Goal: Information Seeking & Learning: Find specific fact

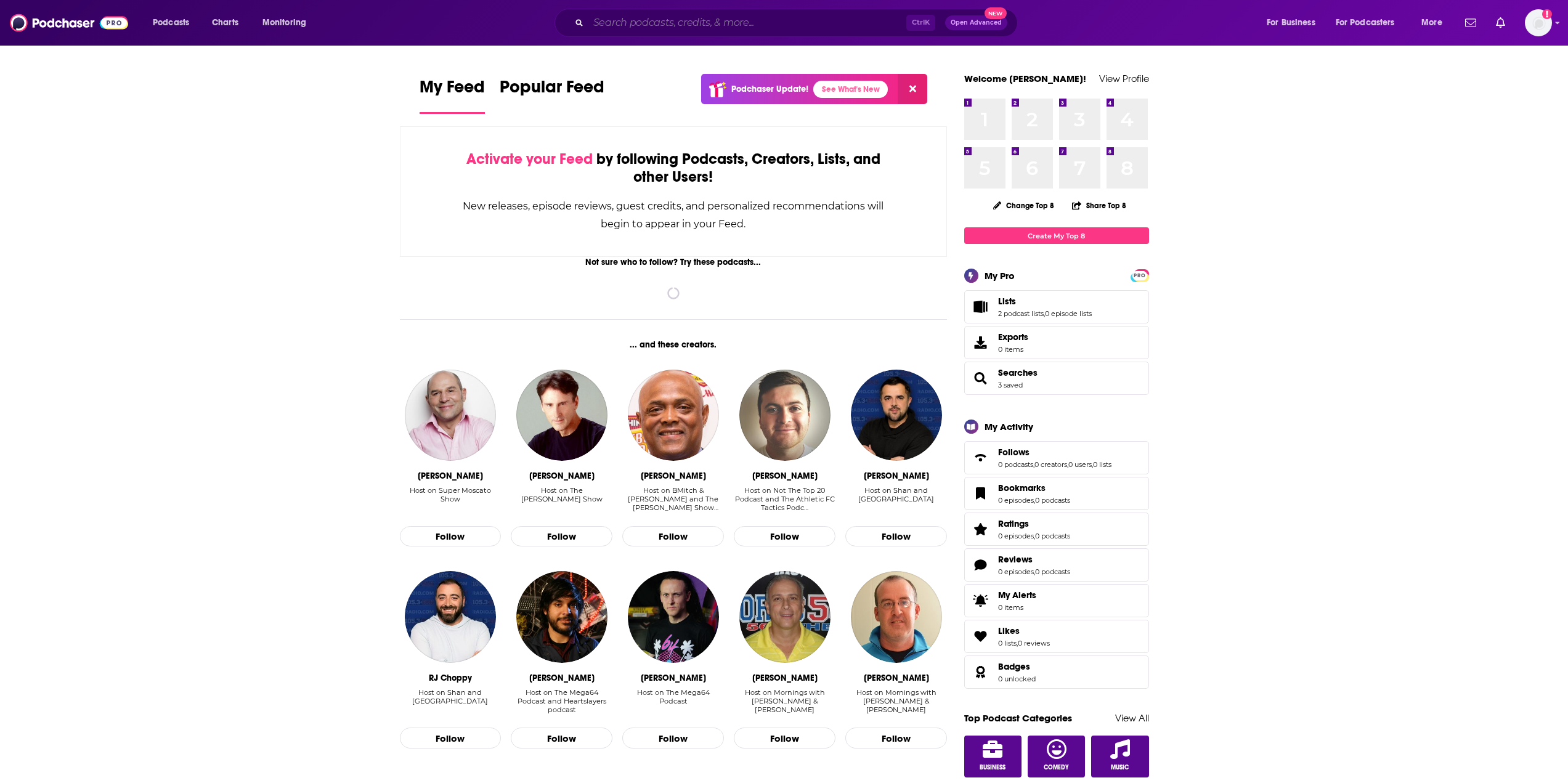
click at [632, 22] on input "Search podcasts, credits, & more..." at bounding box center [747, 23] width 318 height 20
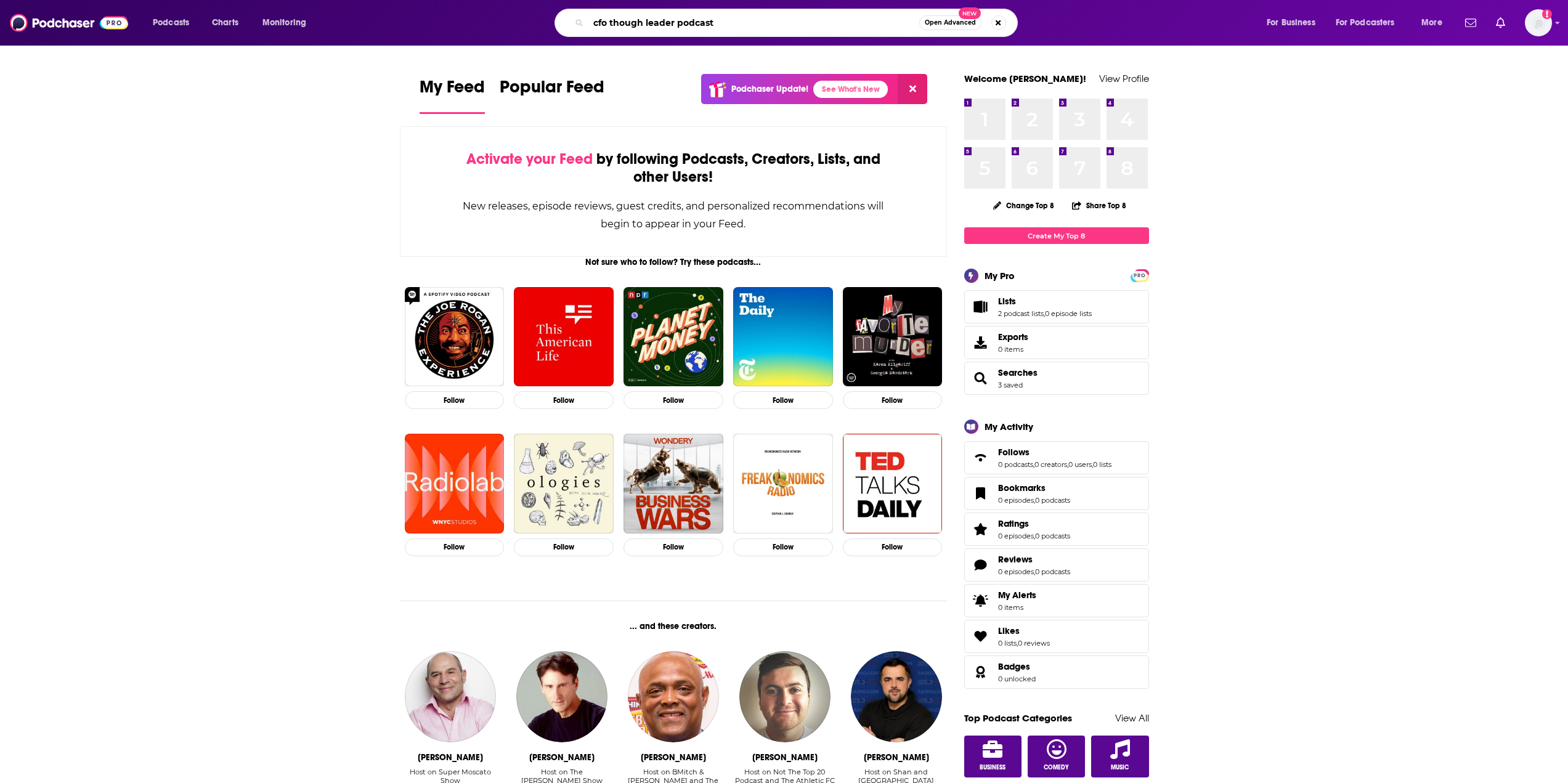
type input "cfo though leader podcast"
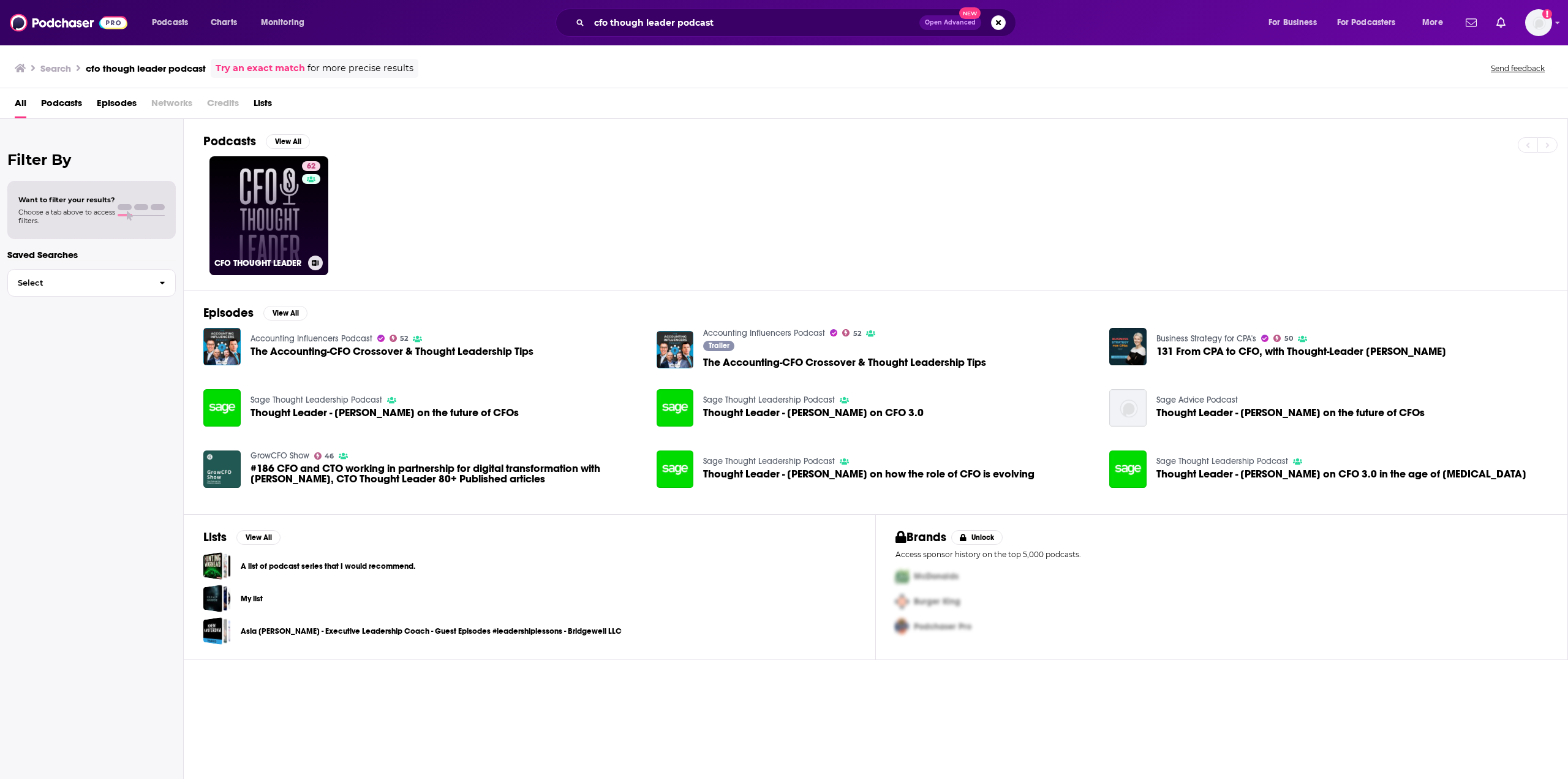
click at [277, 199] on link "62 CFO THOUGHT LEADER" at bounding box center [269, 215] width 119 height 119
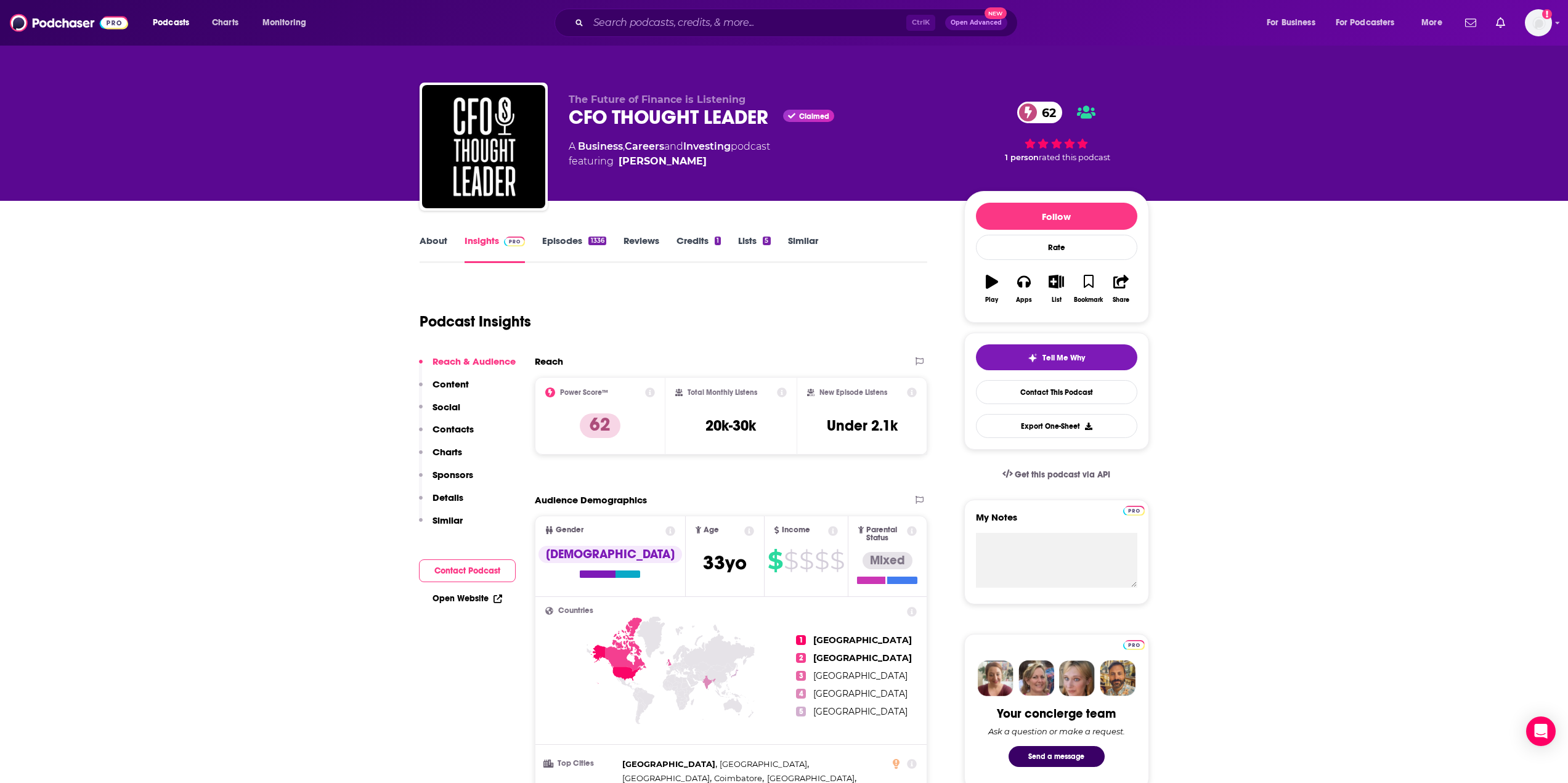
click at [575, 246] on link "Episodes 1336" at bounding box center [574, 249] width 63 height 28
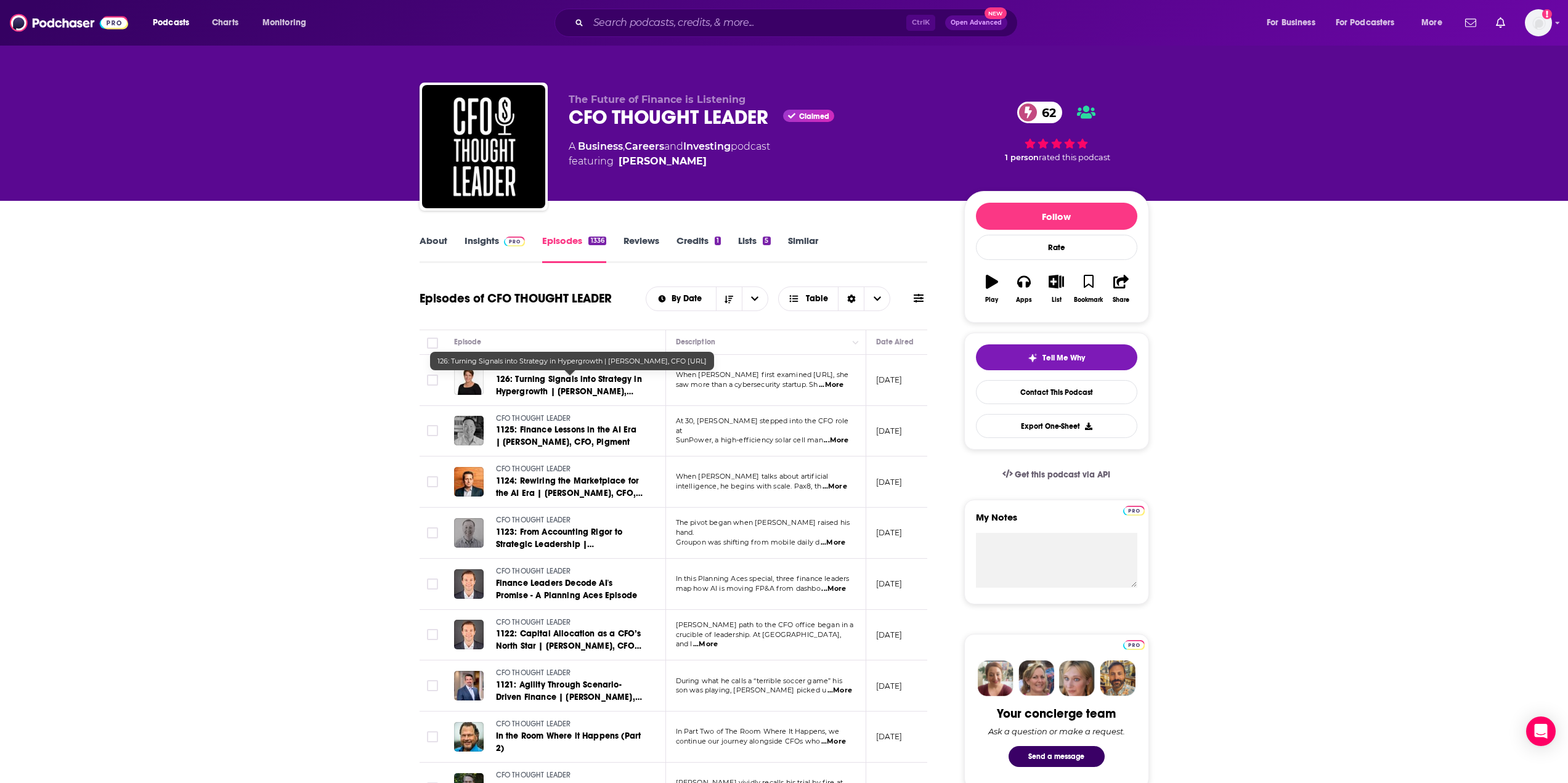
click at [600, 389] on span "126: Turning Signals into Strategy in Hypergrowth | [PERSON_NAME], CFO [URL]" at bounding box center [569, 392] width 146 height 35
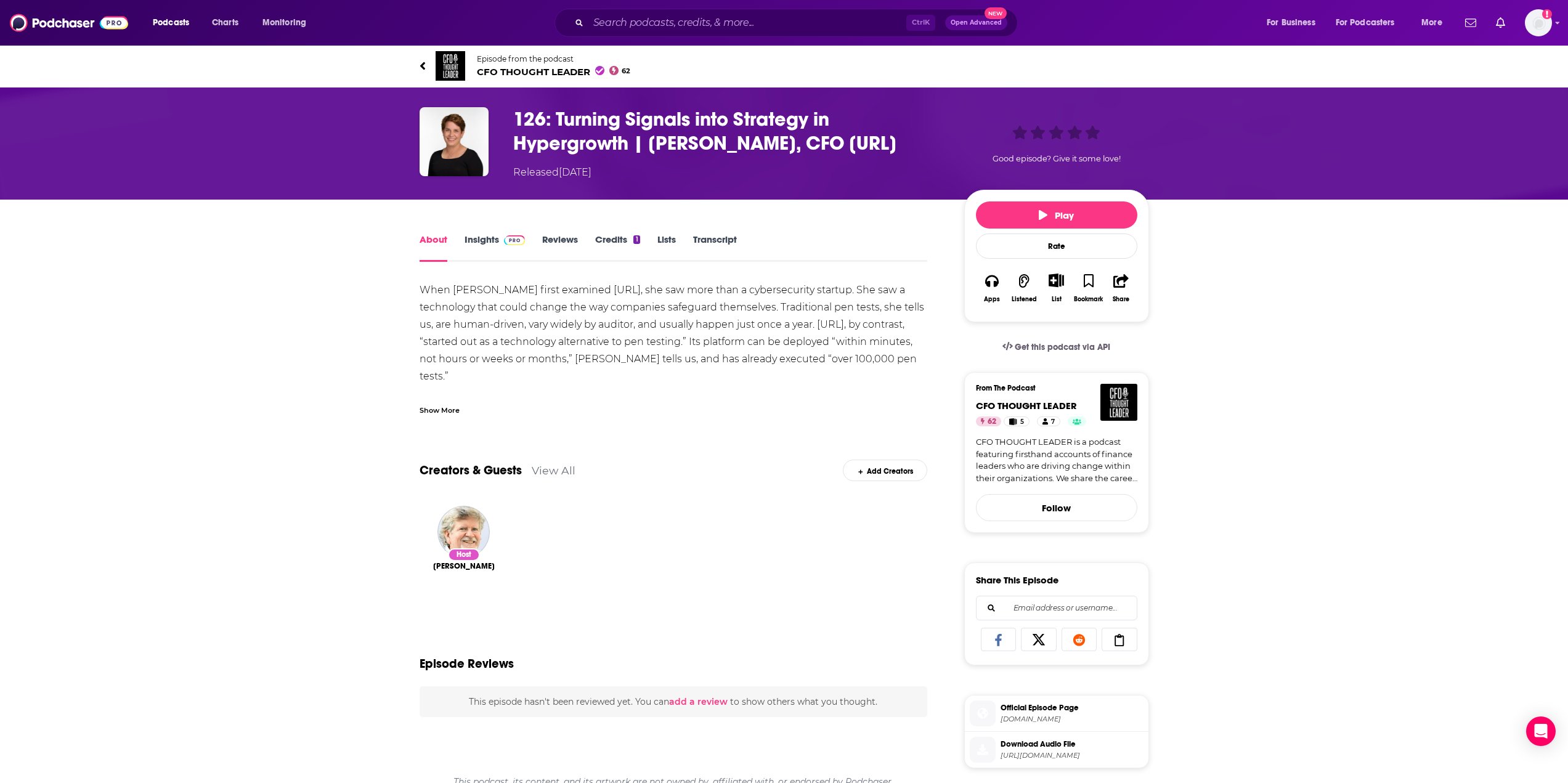
drag, startPoint x: 910, startPoint y: 139, endPoint x: 511, endPoint y: 122, distance: 399.4
click at [511, 122] on div "126: Turning Signals into Strategy in Hypergrowth | [PERSON_NAME], CFO [URL] Re…" at bounding box center [784, 143] width 729 height 72
copy h1 "126: Turning Signals into Strategy in Hypergrowth | [PERSON_NAME], CFO [URL]"
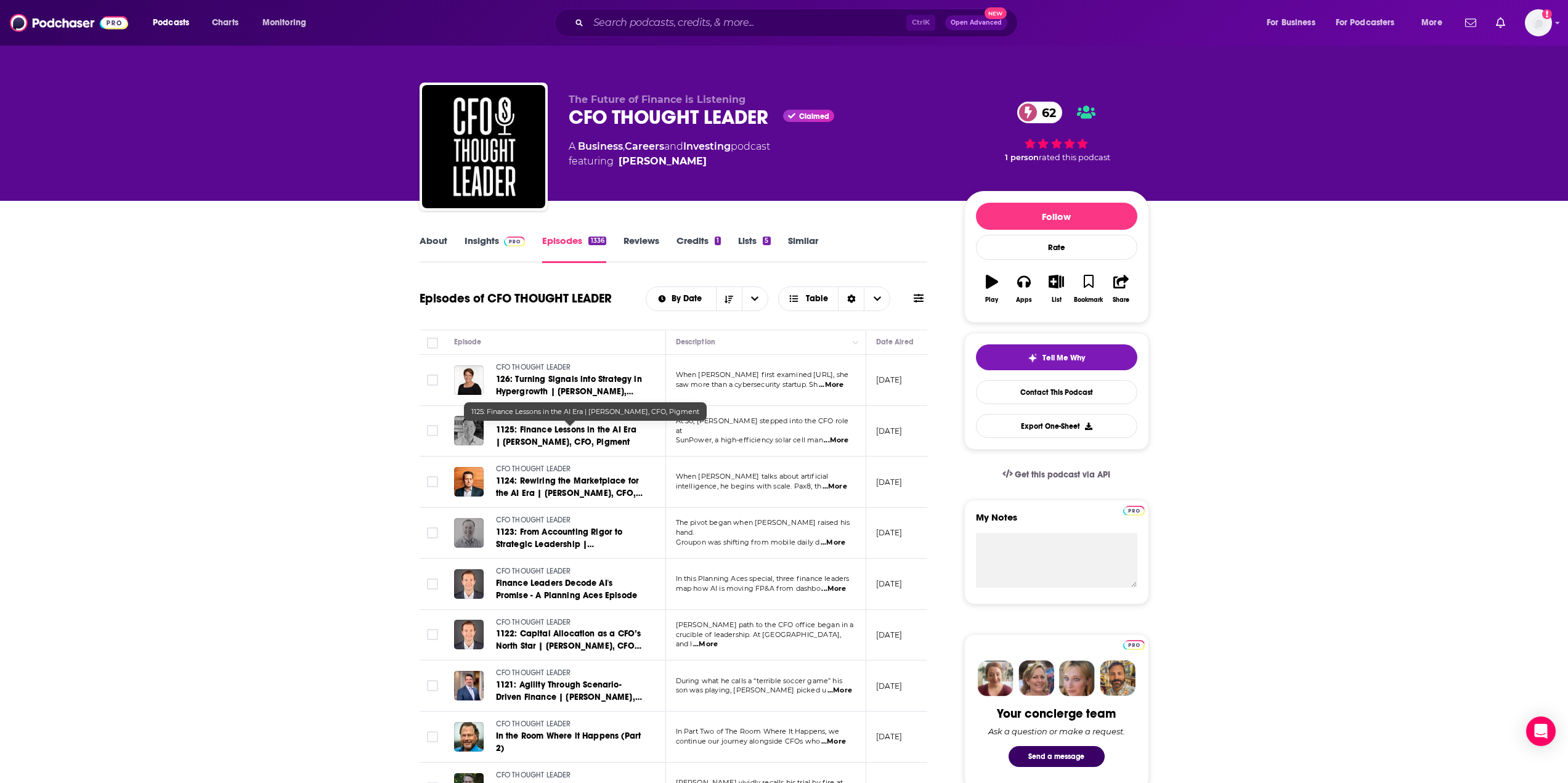
click at [534, 441] on span "1125: Finance Lessons in the AI Era | [PERSON_NAME], CFO, Pigment" at bounding box center [566, 436] width 141 height 23
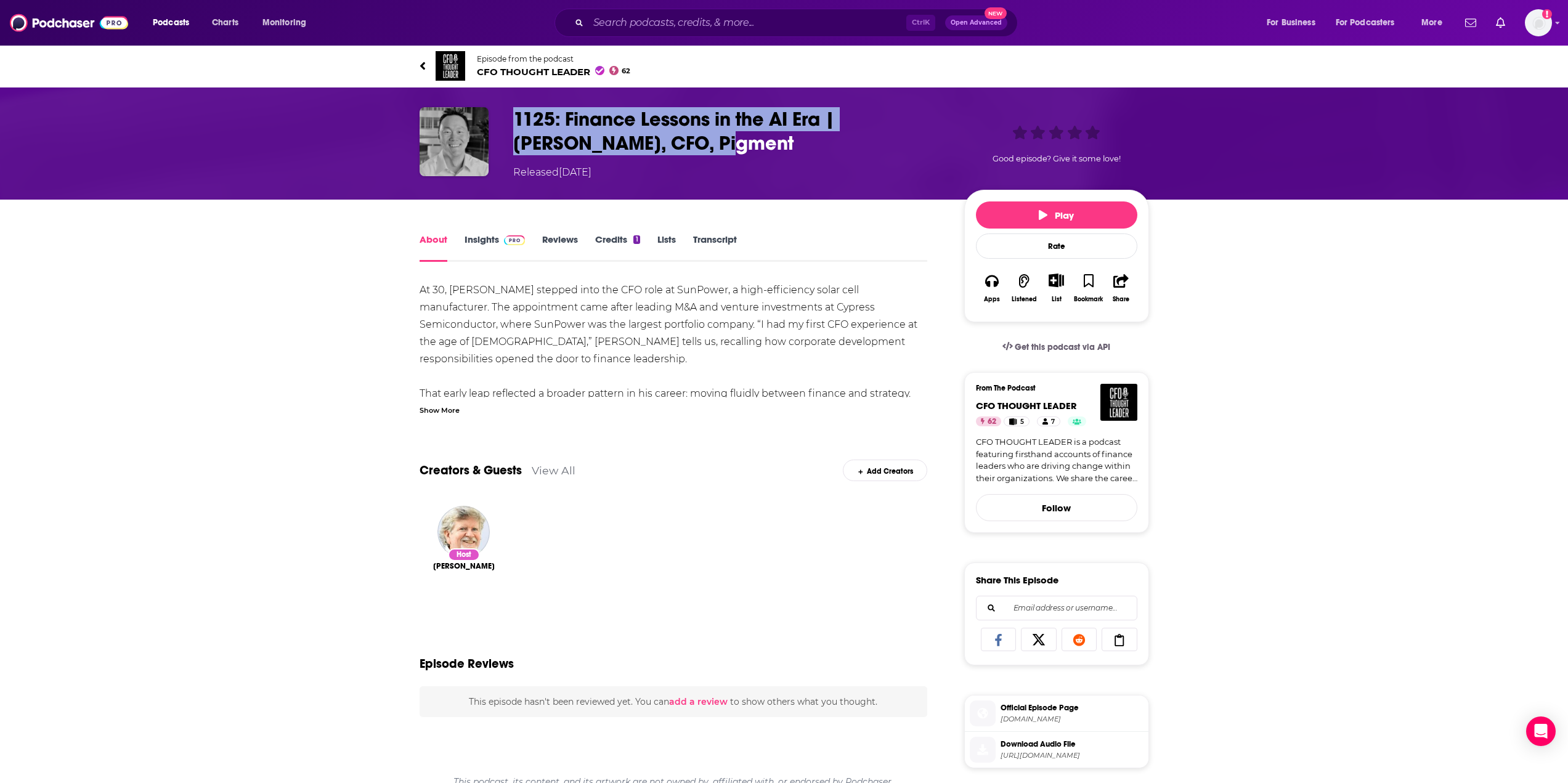
drag, startPoint x: 647, startPoint y: 142, endPoint x: 514, endPoint y: 124, distance: 134.2
click at [514, 124] on h1 "1125: Finance Lessons in the AI Era | [PERSON_NAME], CFO, Pigment" at bounding box center [729, 131] width 431 height 48
copy h1 "1125: Finance Lessons in the AI Era | [PERSON_NAME], CFO, Pigment"
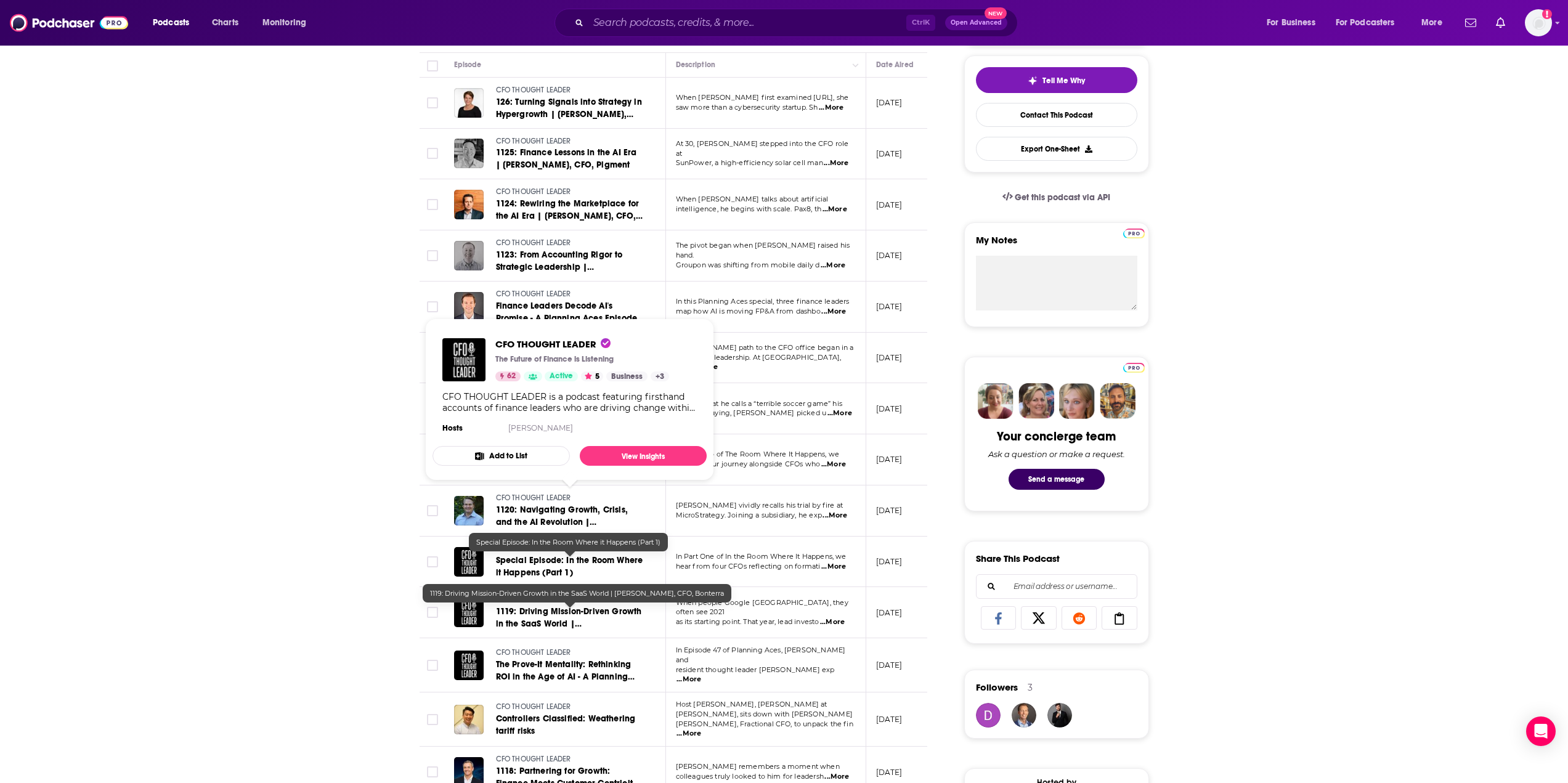
scroll to position [370, 0]
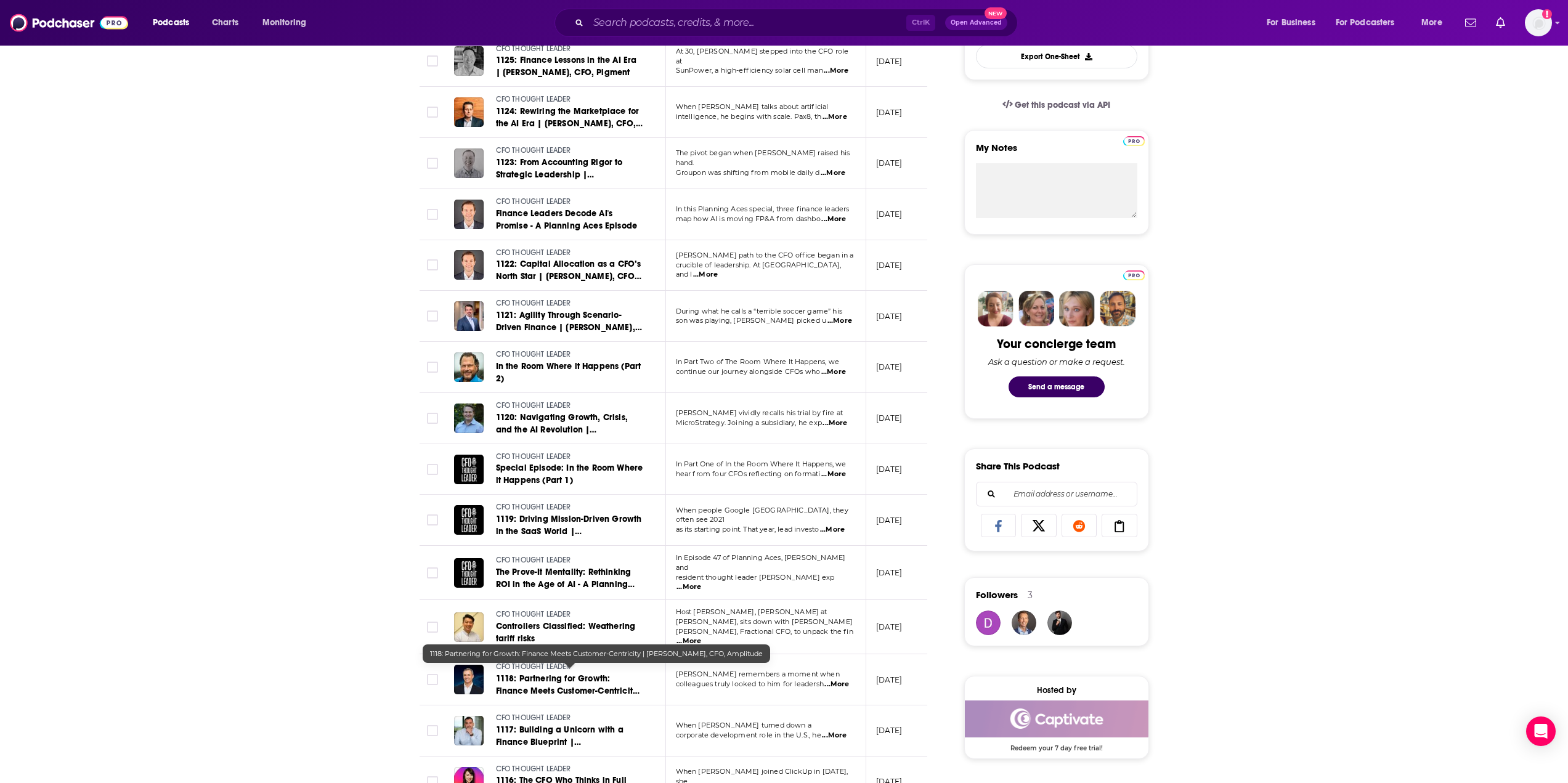
click at [552, 680] on span "1118: Partnering for Growth: Finance Meets Customer-Centricity | [PERSON_NAME],…" at bounding box center [568, 691] width 143 height 35
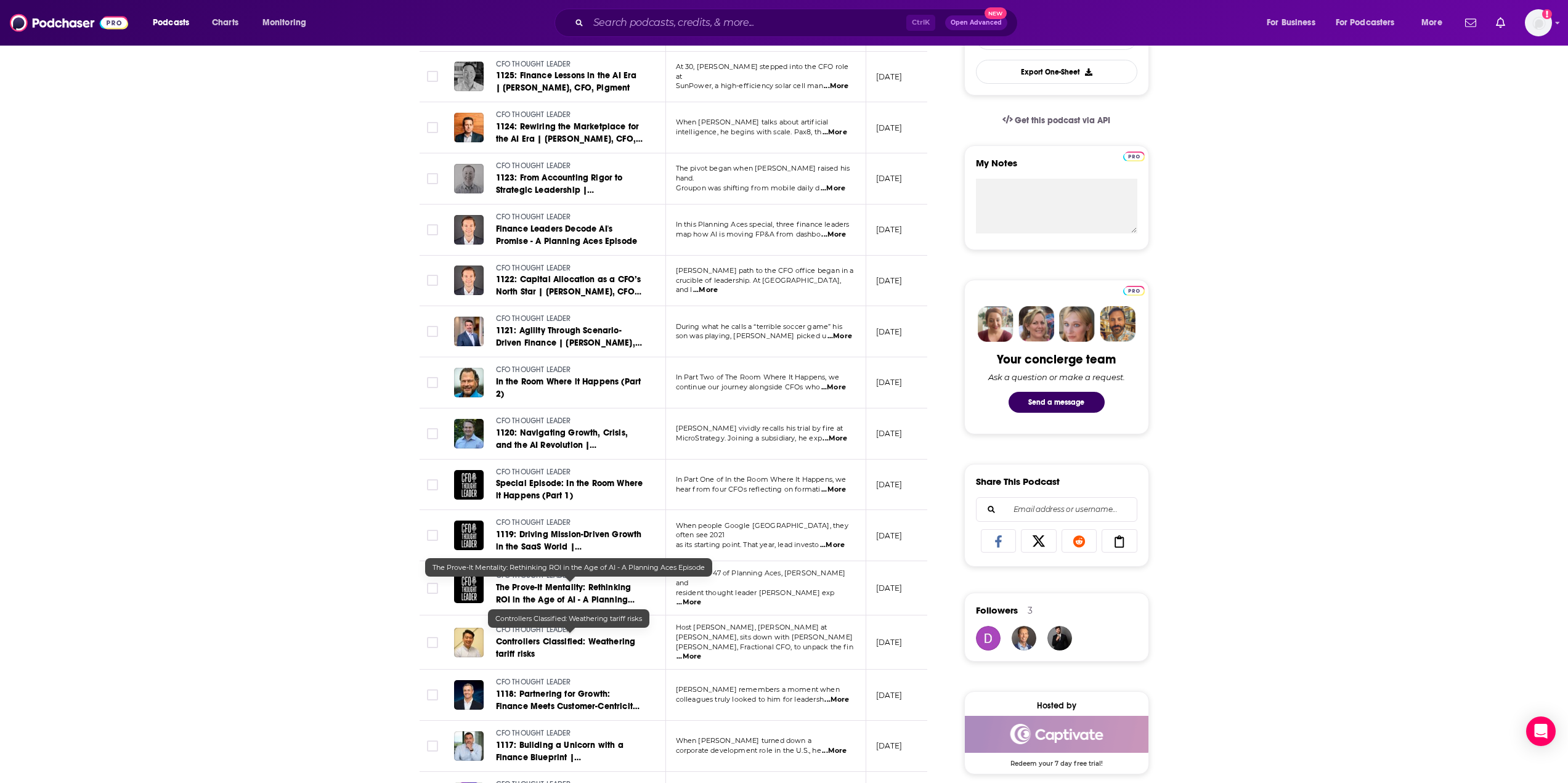
scroll to position [370, 0]
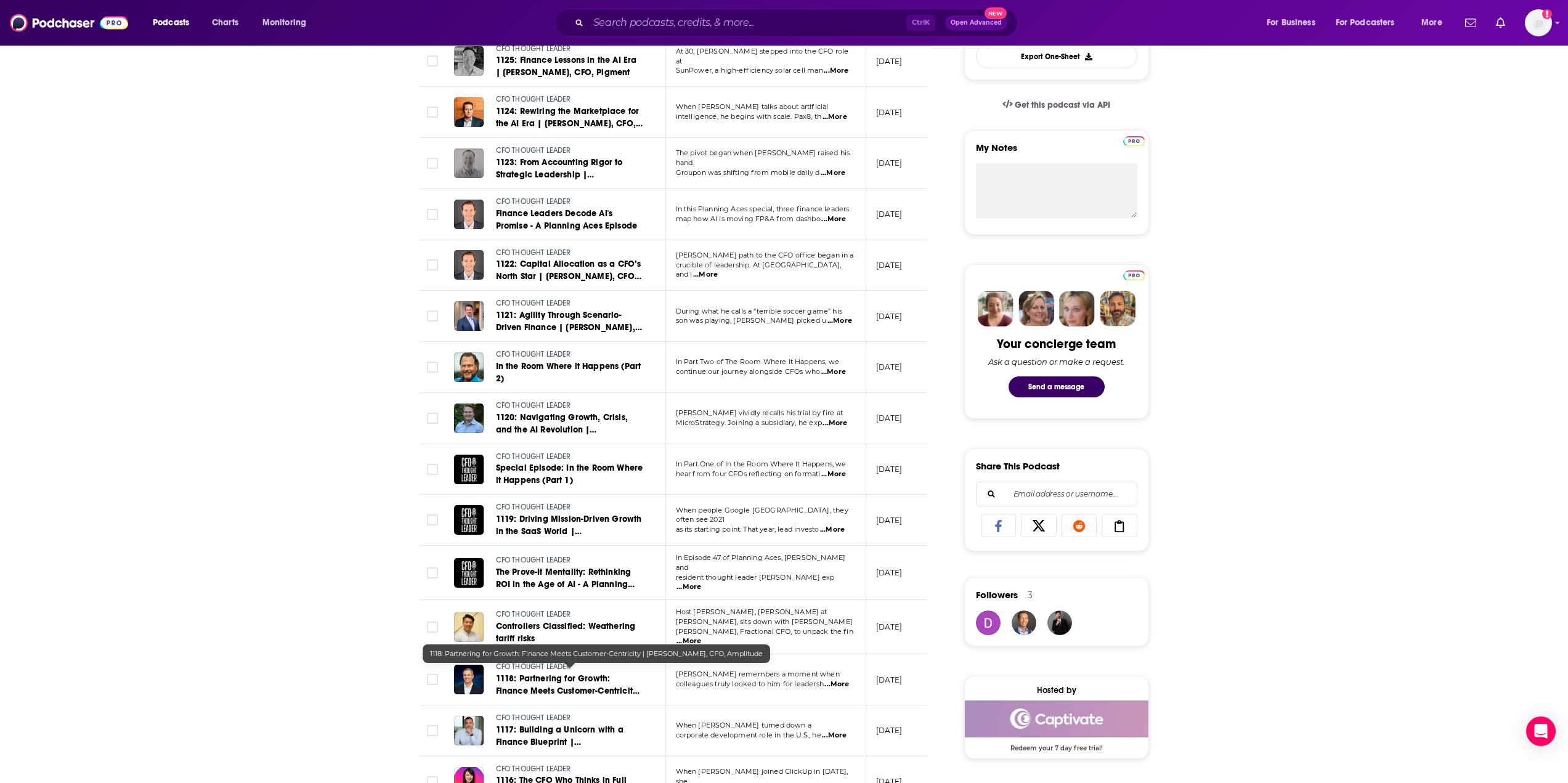
click at [552, 675] on span "1118: Partnering for Growth: Finance Meets Customer-Centricity | [PERSON_NAME],…" at bounding box center [568, 691] width 143 height 35
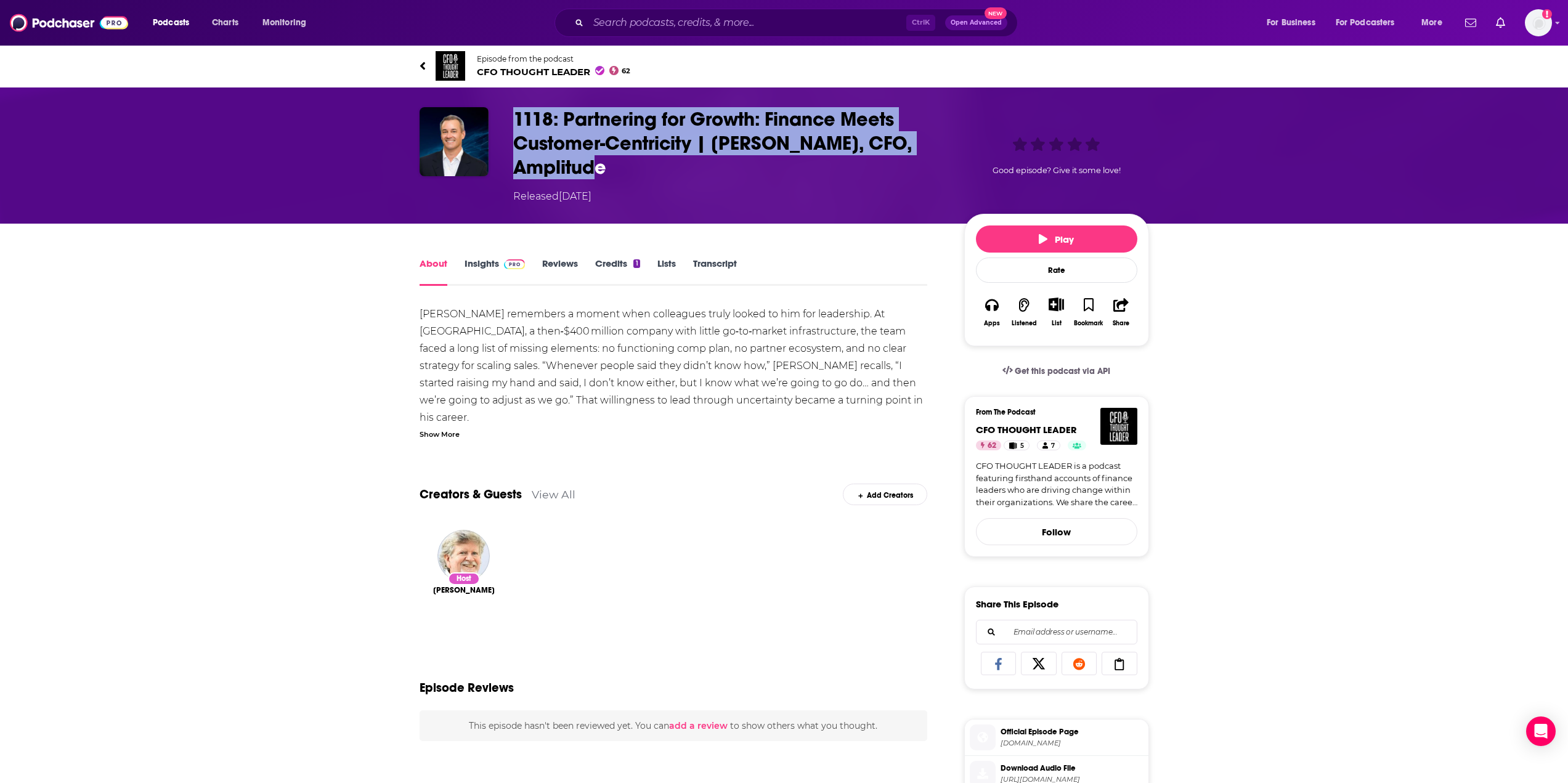
drag, startPoint x: 611, startPoint y: 165, endPoint x: 513, endPoint y: 122, distance: 107.0
click at [513, 122] on h1 "1118: Partnering for Growth: Finance Meets Customer-Centricity | [PERSON_NAME],…" at bounding box center [729, 143] width 431 height 72
copy h1 "1118: Partnering for Growth: Finance Meets Customer-Centricity | [PERSON_NAME],…"
click at [1529, 20] on img "Logged in as evafrank" at bounding box center [1538, 22] width 27 height 27
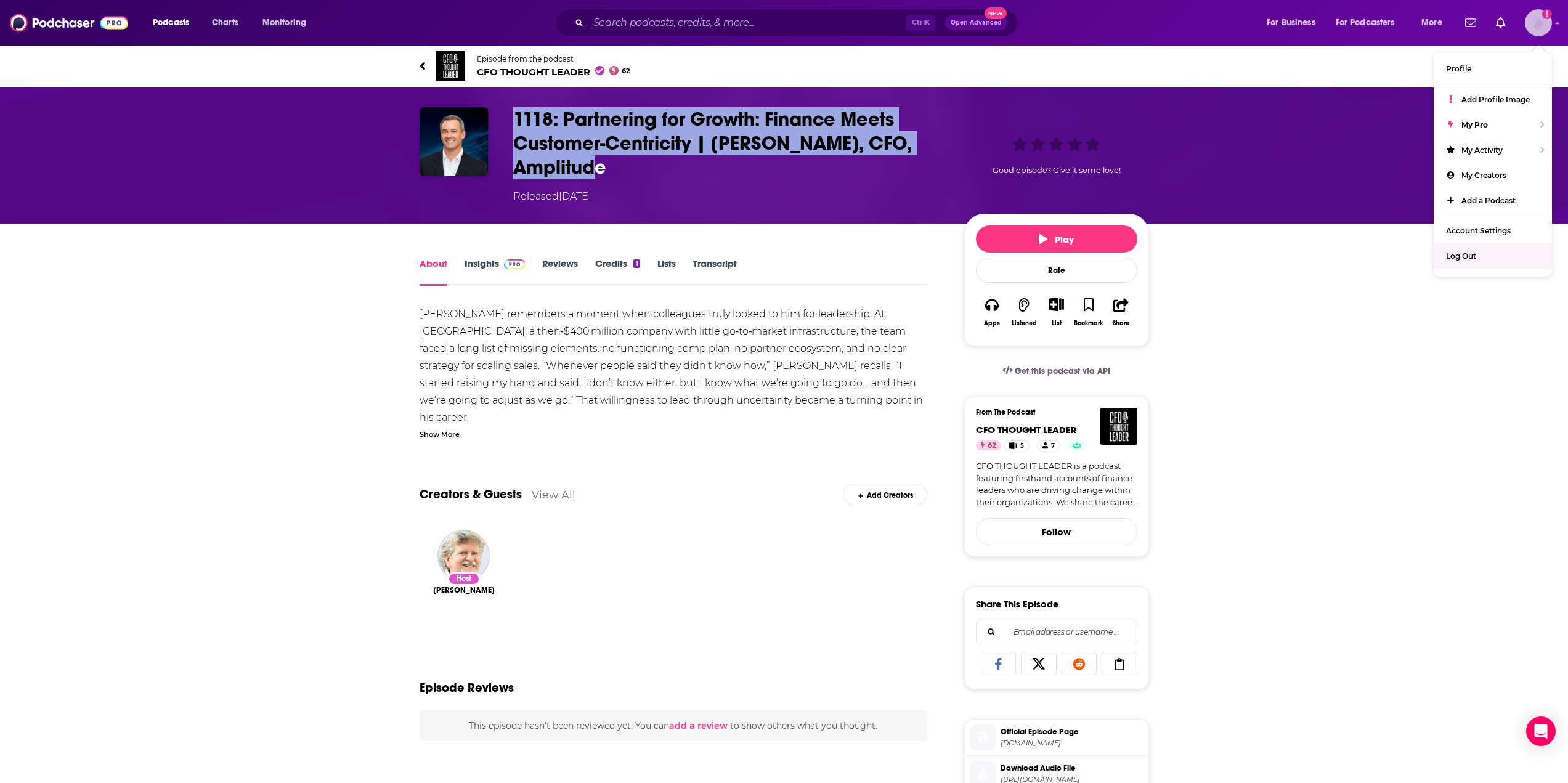
click at [1485, 260] on div "Log Out" at bounding box center [1493, 256] width 119 height 25
